Goal: Navigation & Orientation: Find specific page/section

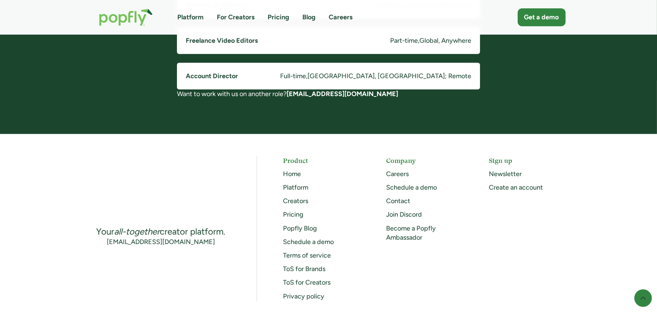
scroll to position [731, 0]
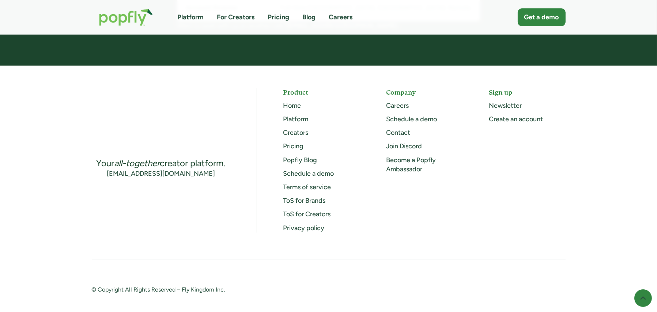
click at [227, 16] on link "For Creators" at bounding box center [236, 17] width 38 height 9
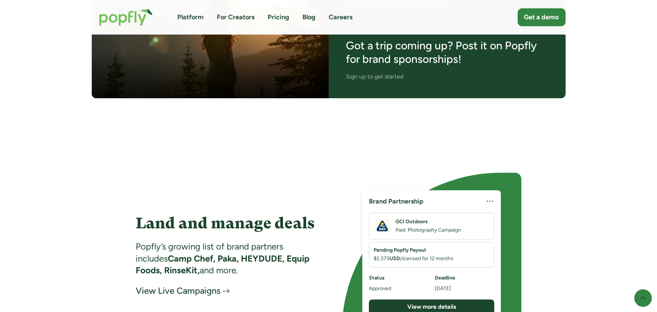
scroll to position [1097, 0]
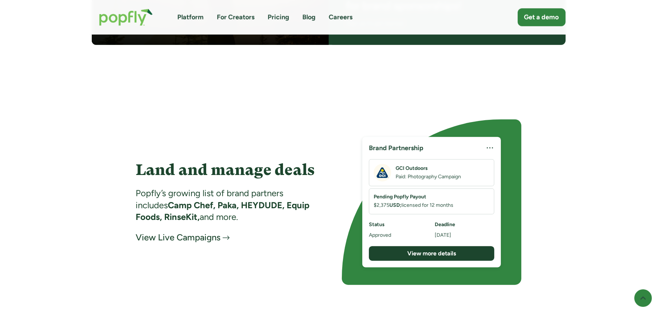
click at [310, 16] on link "Blog" at bounding box center [309, 17] width 13 height 9
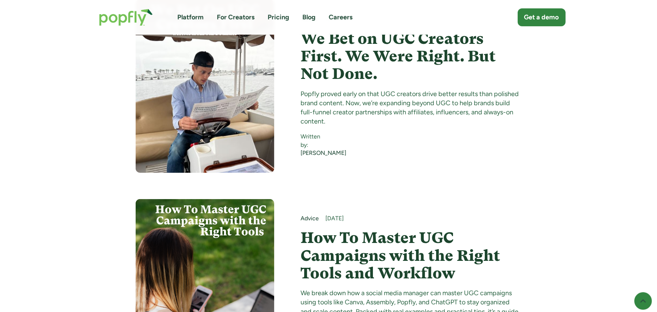
scroll to position [292, 0]
